Goal: Transaction & Acquisition: Download file/media

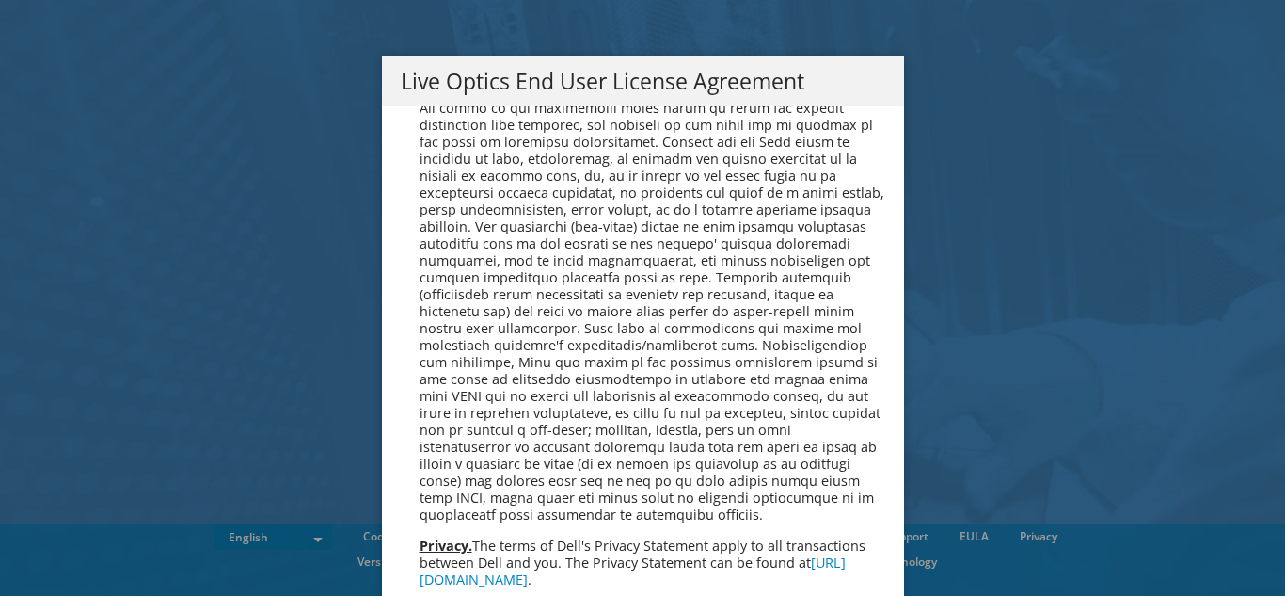
scroll to position [7115, 0]
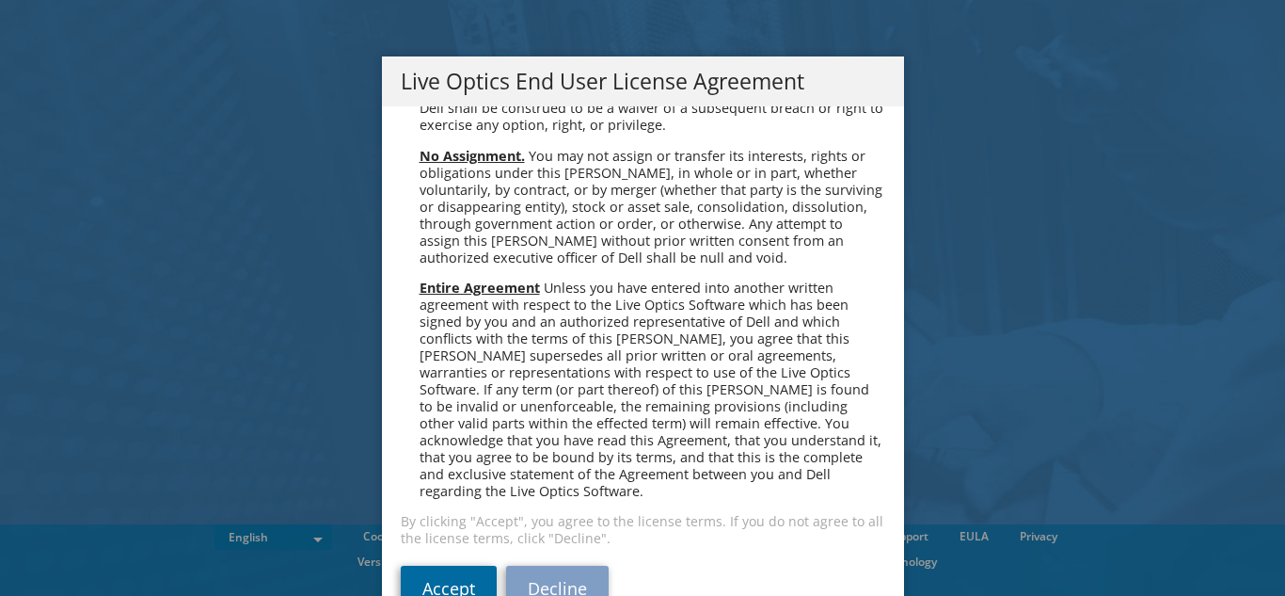
click at [427, 565] on link "Accept" at bounding box center [449, 587] width 96 height 45
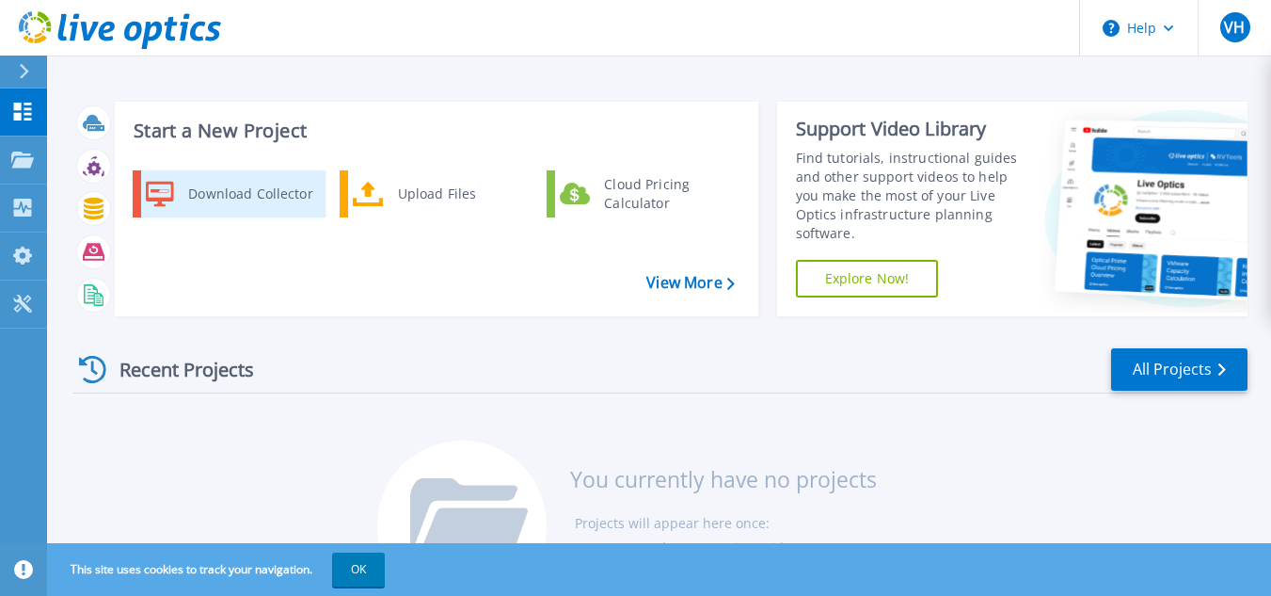
click at [248, 186] on div "Download Collector" at bounding box center [250, 194] width 142 height 38
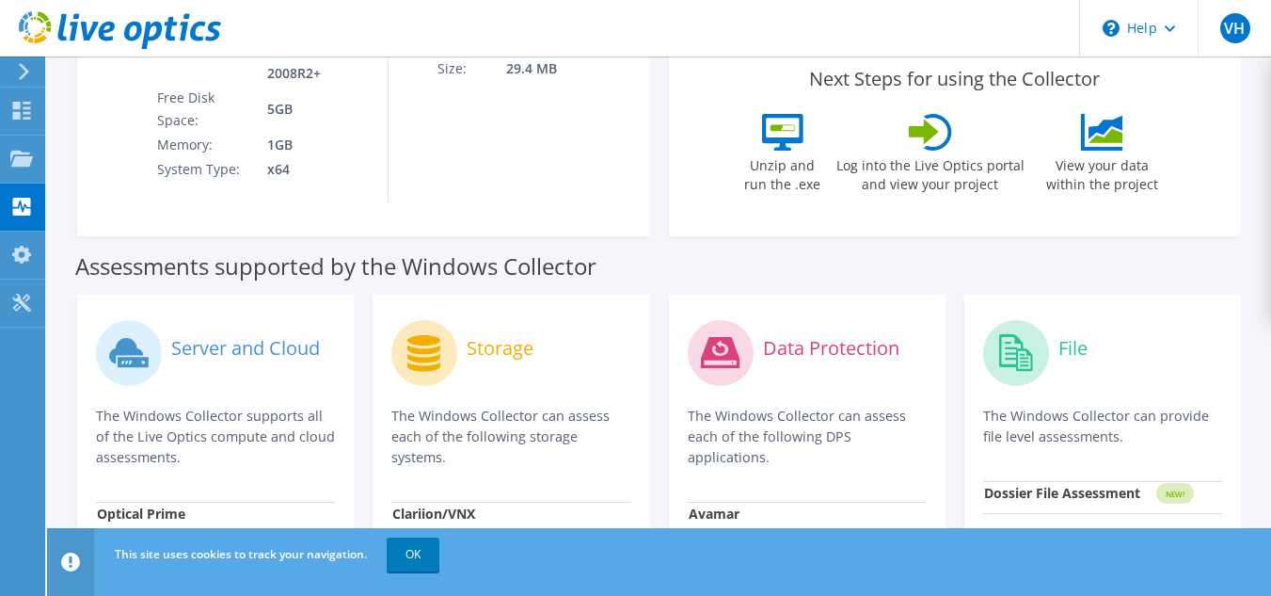
scroll to position [565, 0]
